Goal: Task Accomplishment & Management: Use online tool/utility

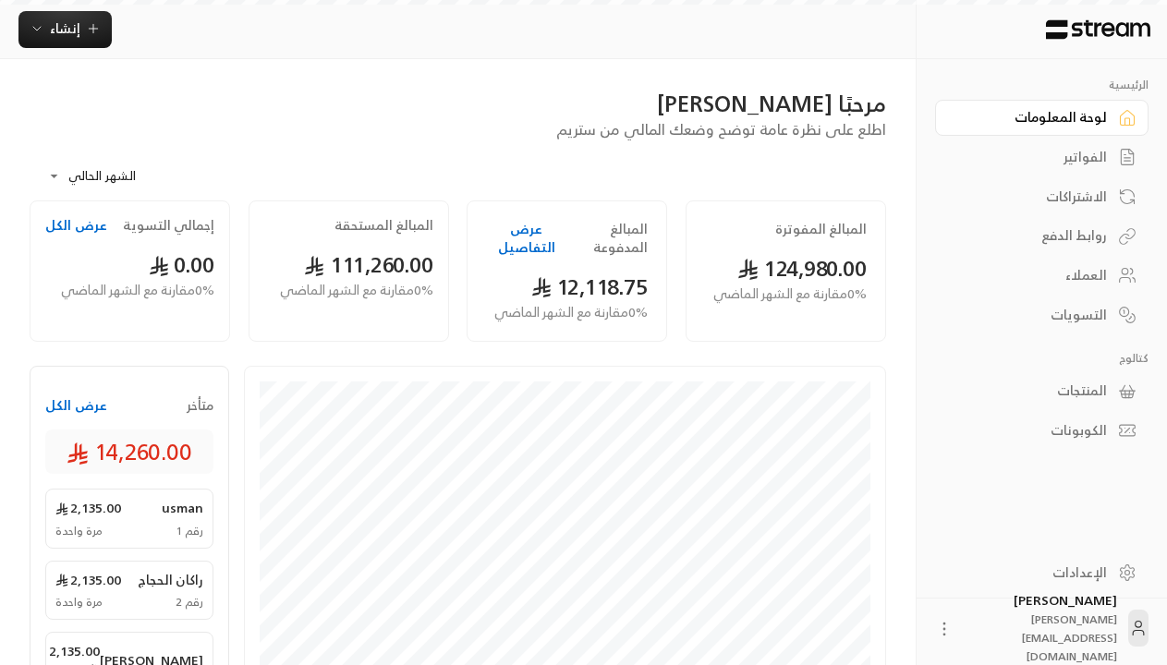
scroll to position [512, 0]
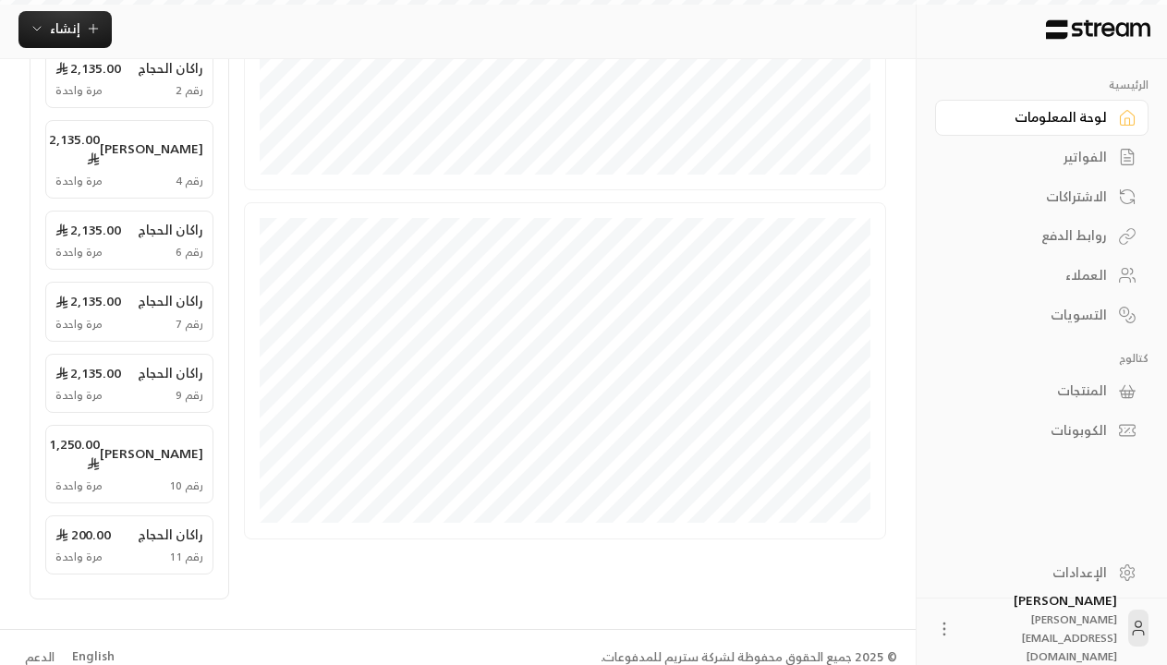
click at [91, 656] on div "English" at bounding box center [93, 656] width 42 height 18
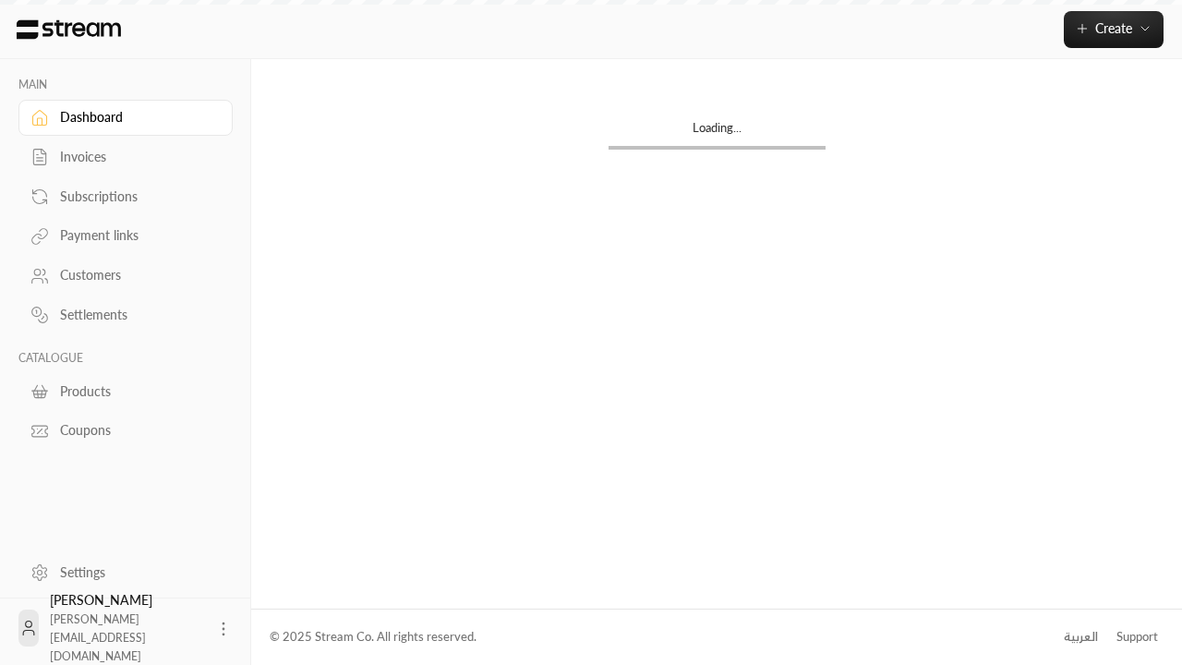
click at [123, 391] on div "Products" at bounding box center [135, 391] width 150 height 18
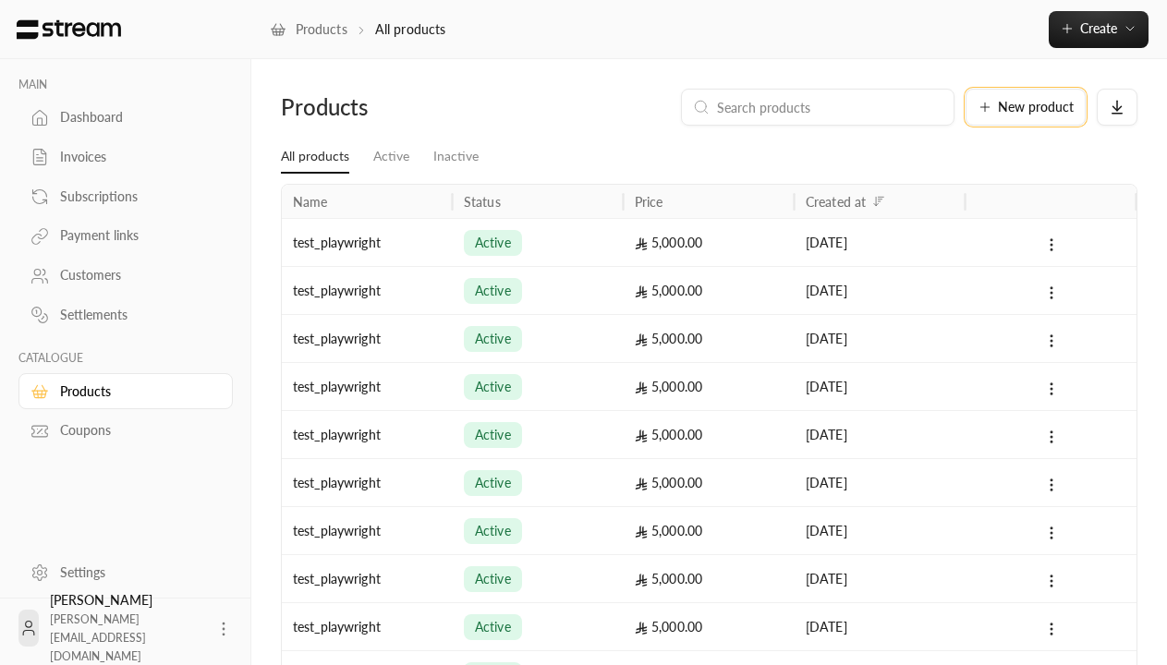
click at [1025, 107] on span "New product" at bounding box center [1036, 107] width 76 height 13
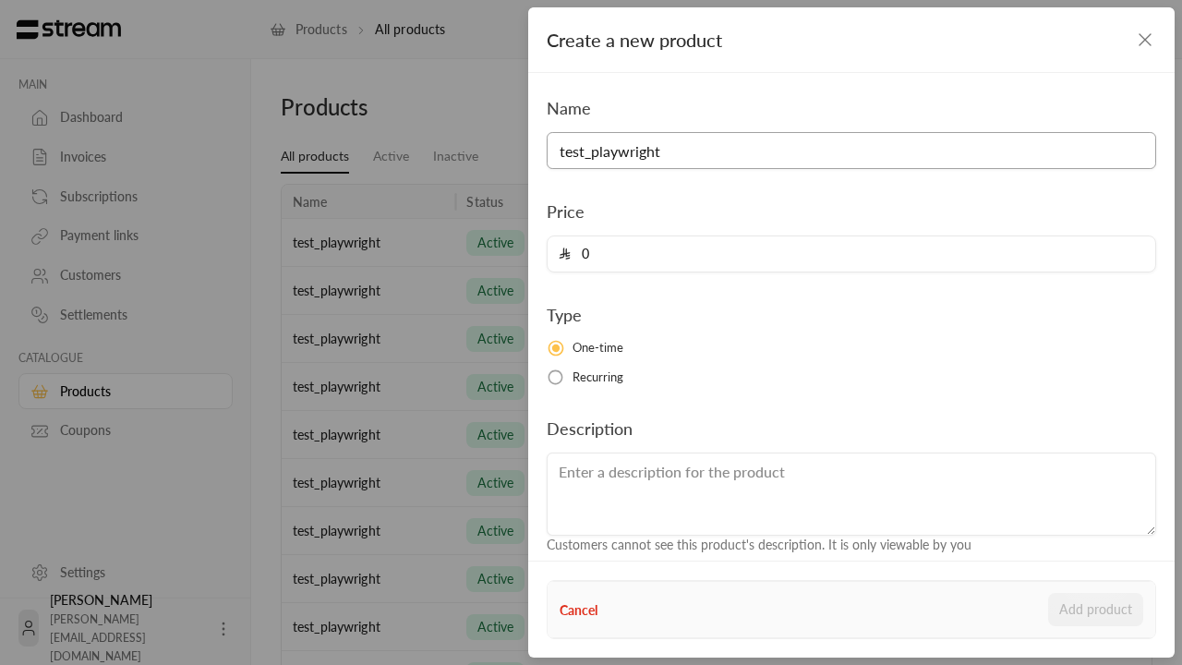
type input "test_playwright"
type input "5000"
click at [1096, 610] on button "Add product" at bounding box center [1095, 609] width 95 height 33
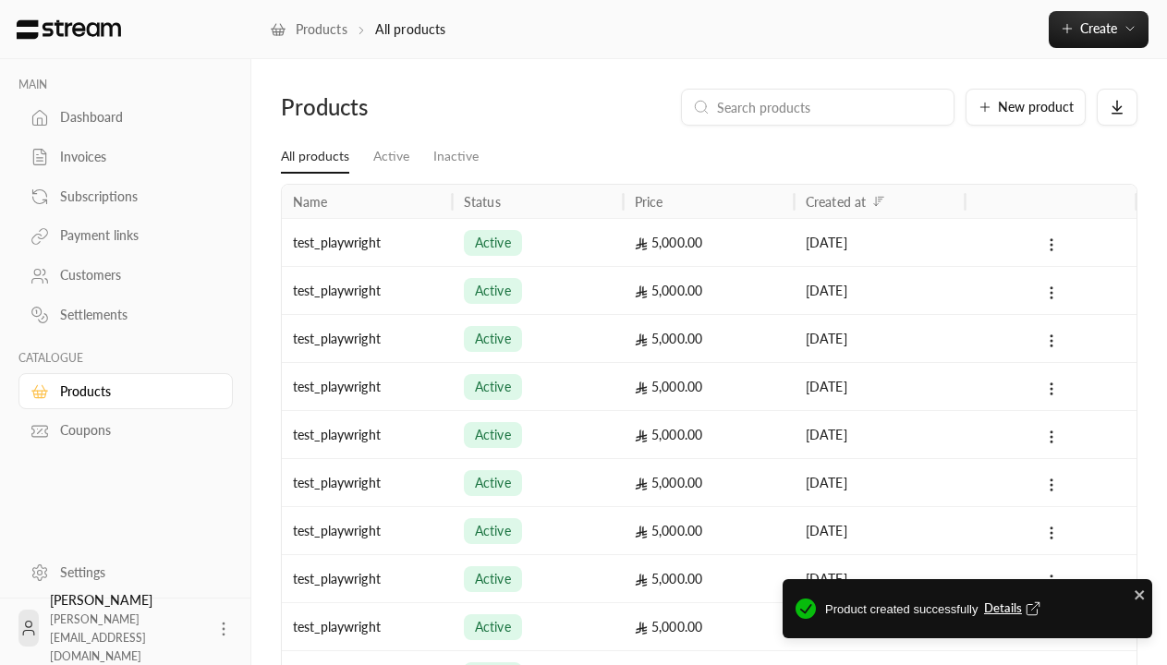
click at [1013, 609] on span "Details" at bounding box center [1014, 608] width 61 height 18
